Goal: Find specific page/section: Find specific page/section

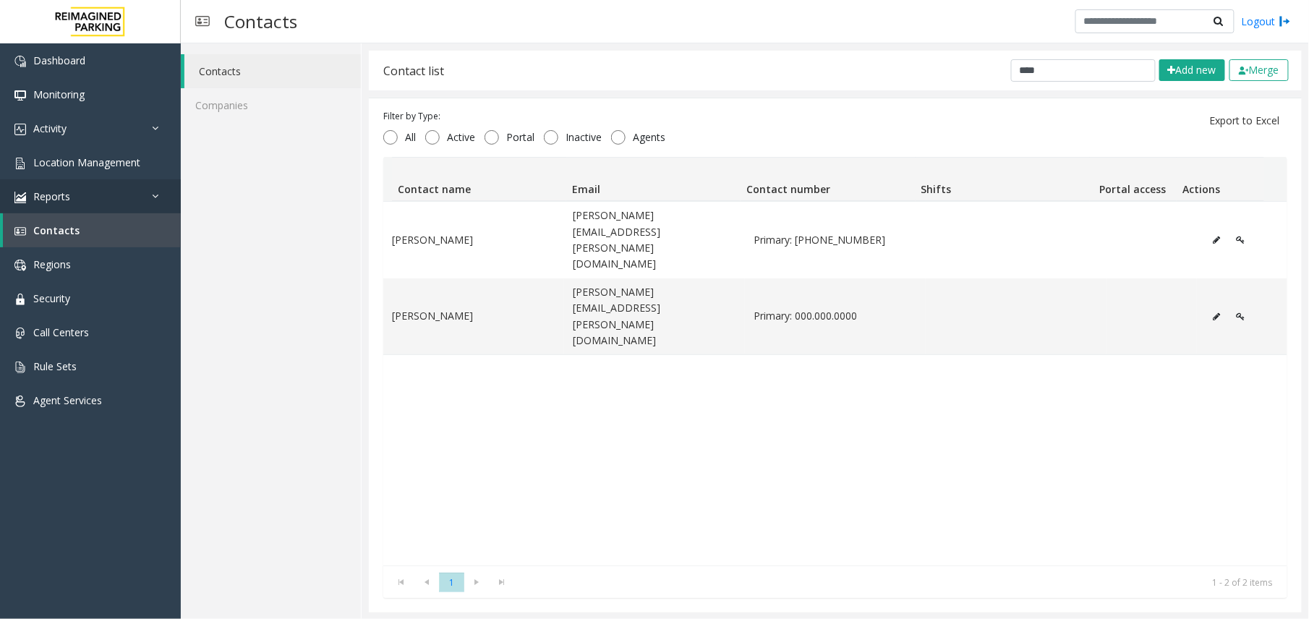
scroll to position [1, 0]
click at [75, 171] on link "Location Management" at bounding box center [90, 162] width 181 height 34
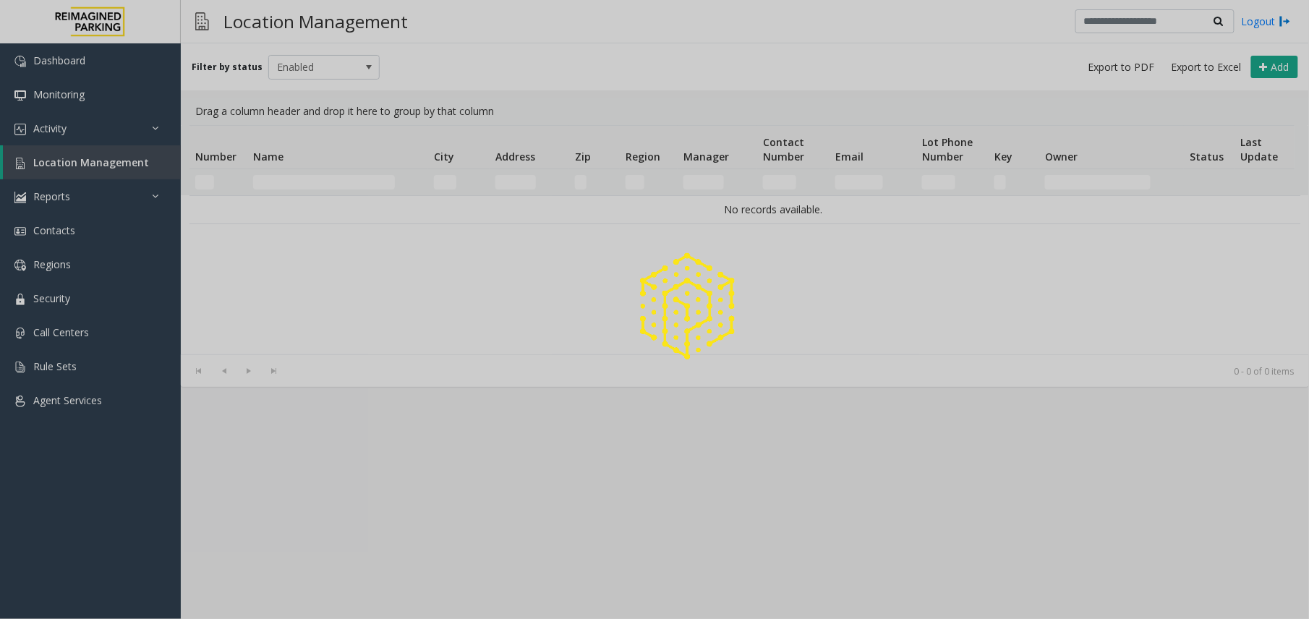
click at [284, 182] on div at bounding box center [654, 309] width 1309 height 619
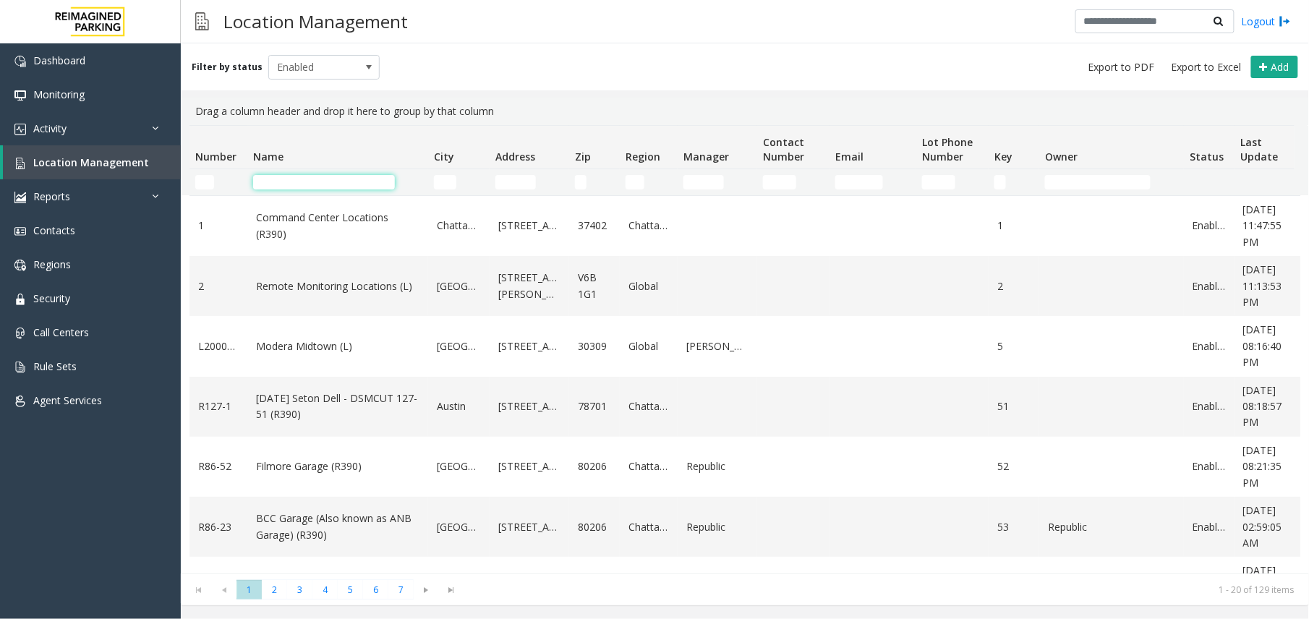
click at [284, 182] on input "Name Filter" at bounding box center [324, 182] width 142 height 14
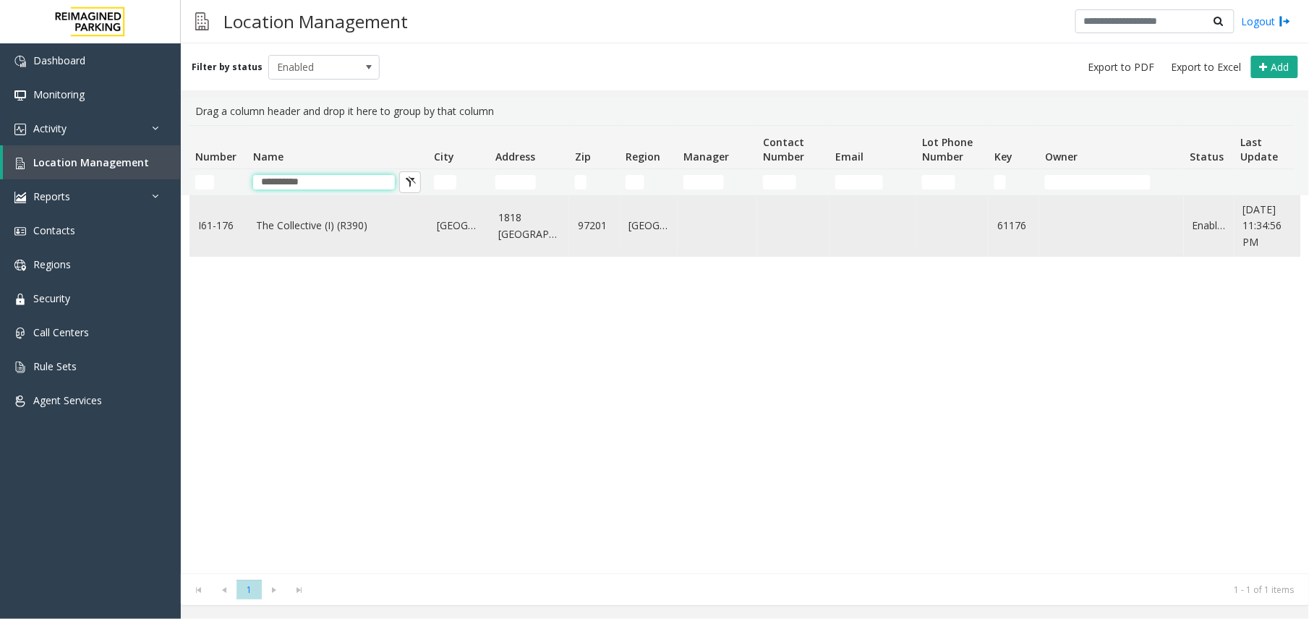
type input "**********"
click at [328, 255] on td "The Collective (I) (R390)" at bounding box center [337, 226] width 181 height 60
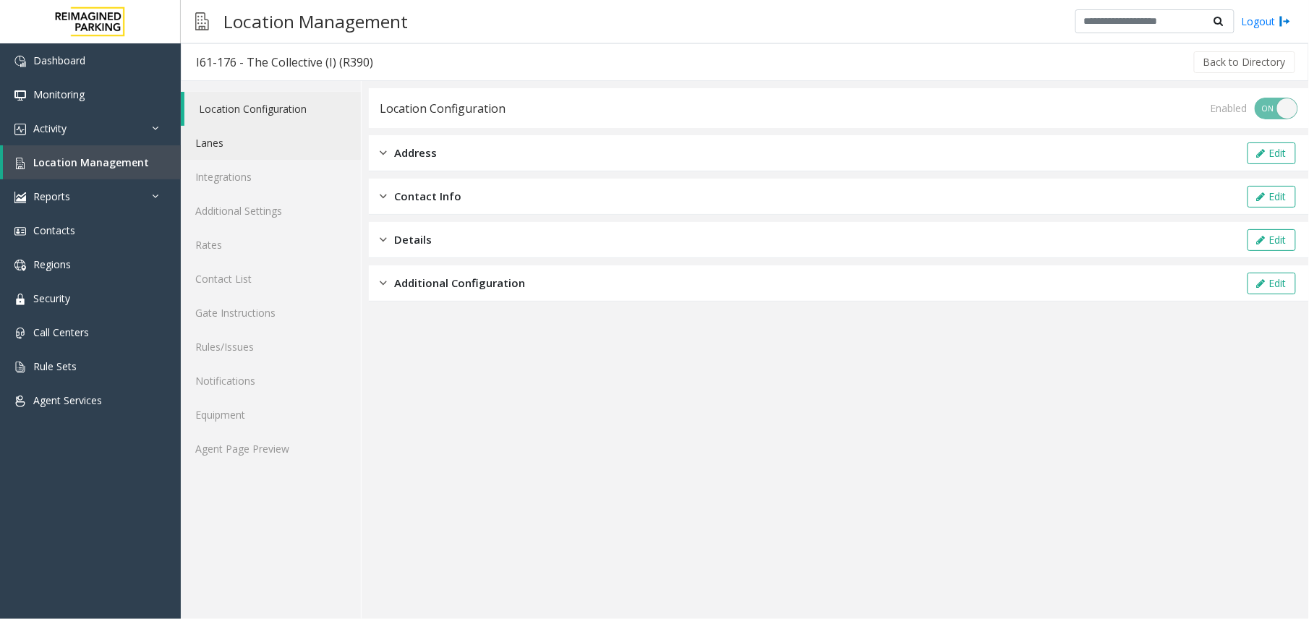
click at [231, 155] on link "Lanes" at bounding box center [271, 143] width 180 height 34
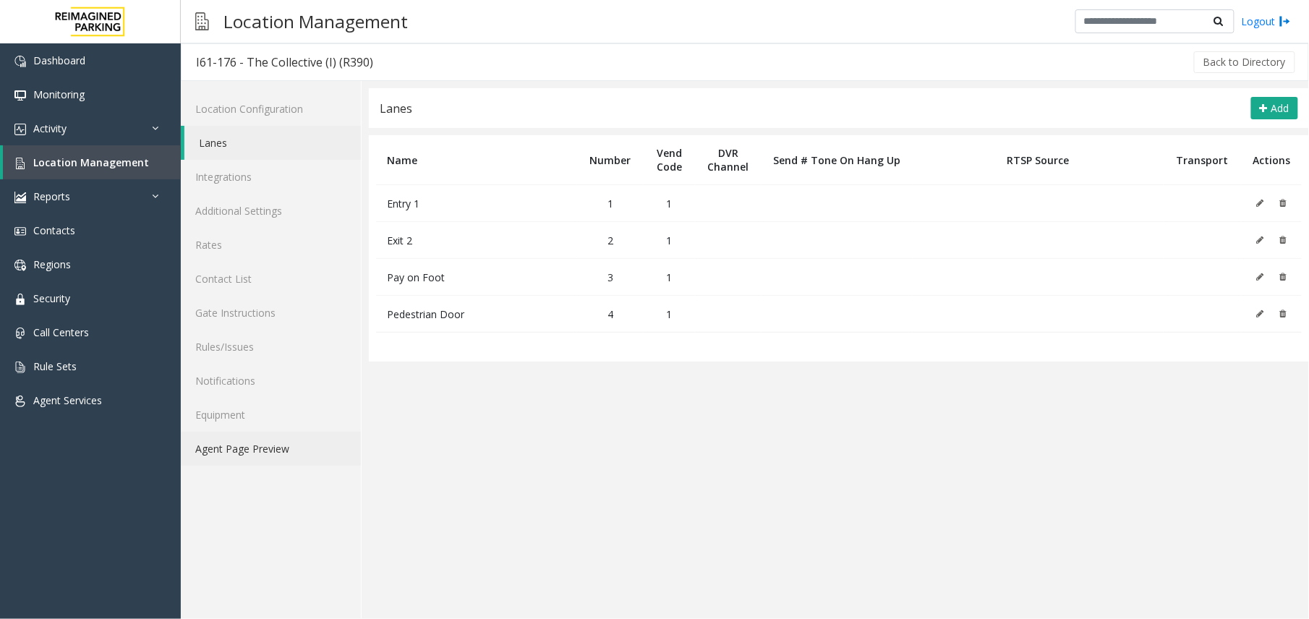
click at [236, 453] on link "Agent Page Preview" at bounding box center [271, 449] width 180 height 34
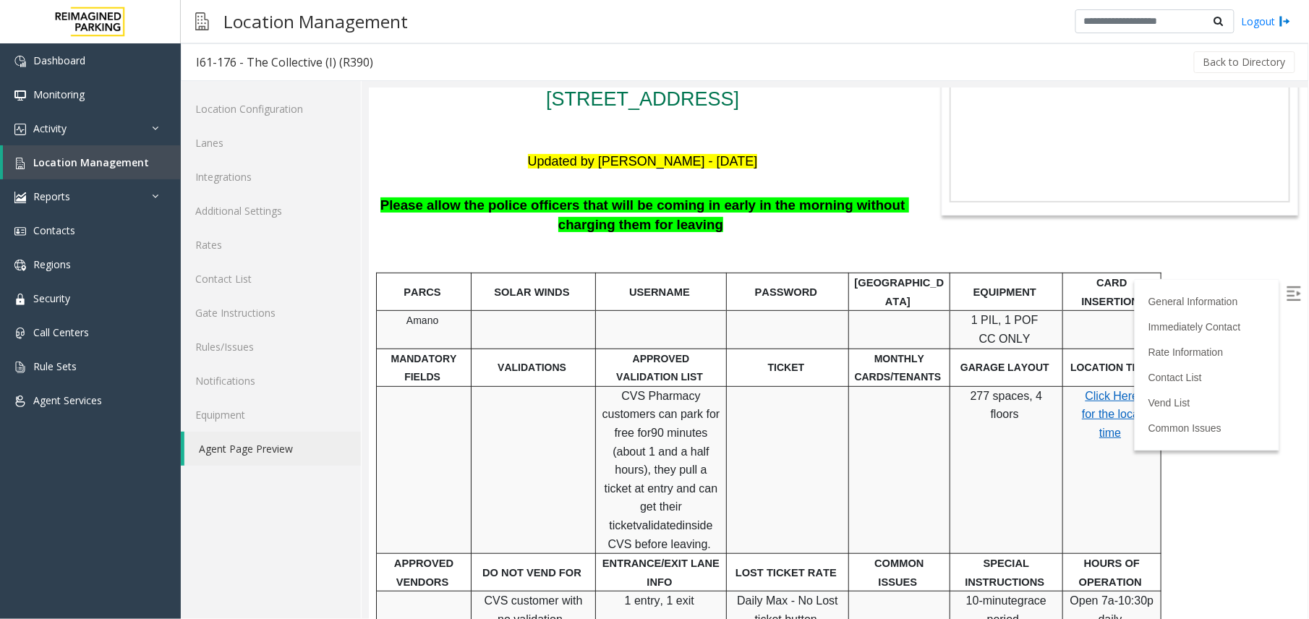
scroll to position [96, 0]
